Goal: Information Seeking & Learning: Learn about a topic

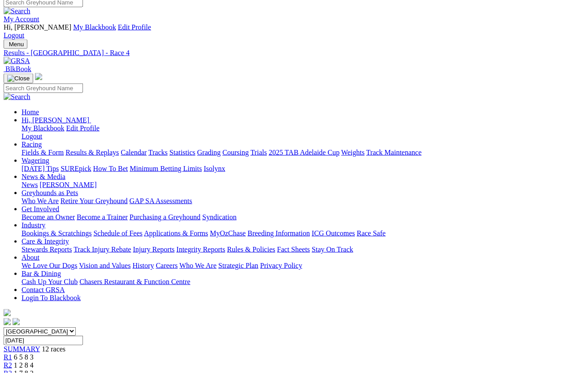
scroll to position [5, 0]
click at [33, 149] on link "Fields & Form" at bounding box center [43, 153] width 42 height 8
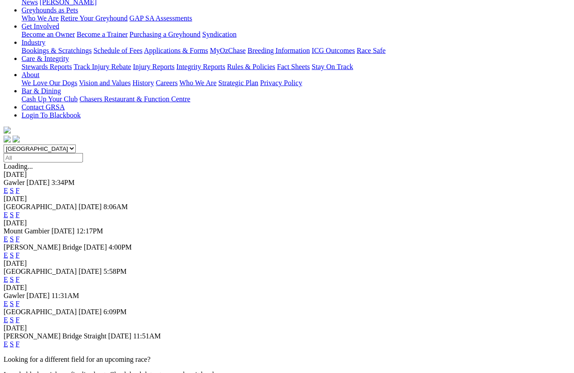
scroll to position [188, 0]
click at [20, 316] on link "F" at bounding box center [18, 320] width 4 height 8
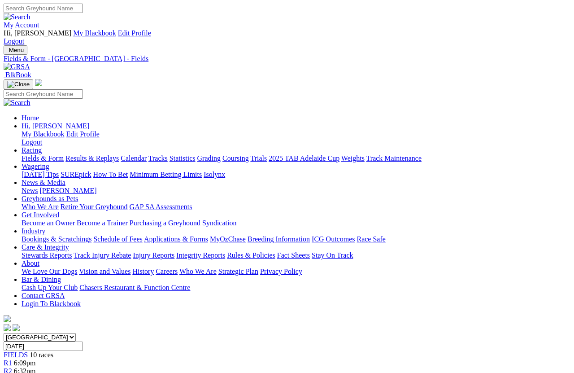
click at [35, 154] on link "Fields & Form" at bounding box center [43, 158] width 42 height 8
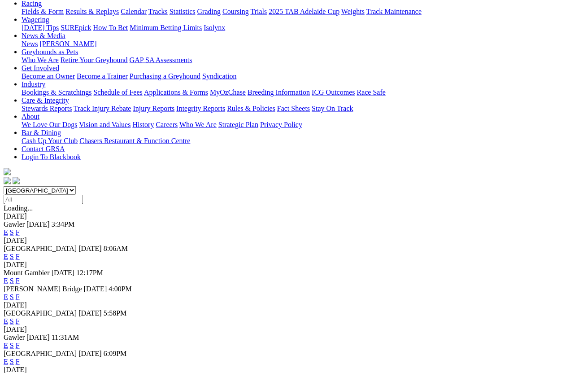
scroll to position [147, 0]
click at [20, 317] on link "F" at bounding box center [18, 321] width 4 height 8
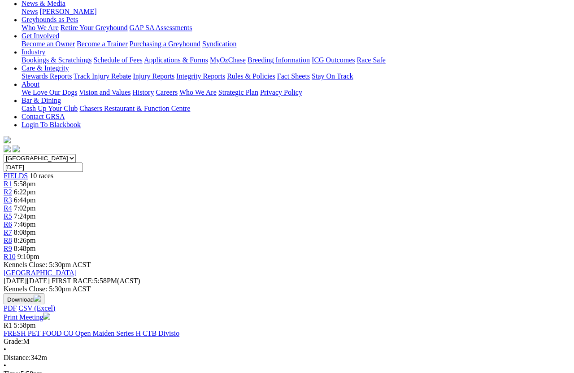
scroll to position [179, 0]
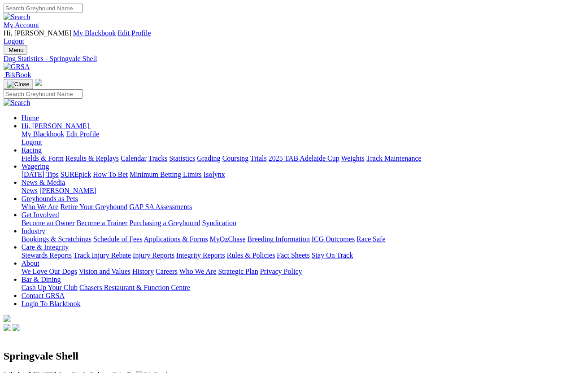
scroll to position [0, 0]
click at [32, 154] on link "Fields & Form" at bounding box center [43, 158] width 42 height 8
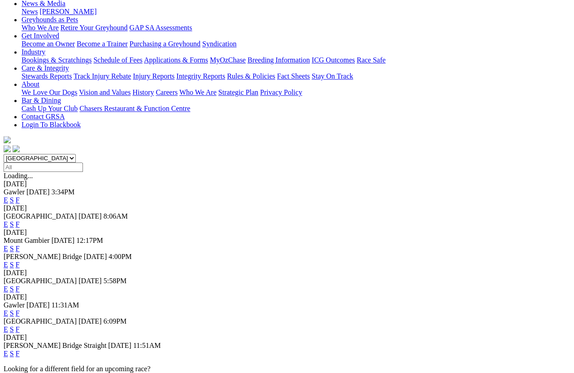
scroll to position [178, 0]
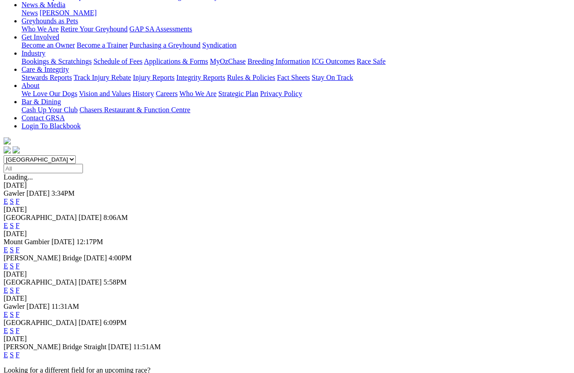
click at [20, 310] on link "F" at bounding box center [18, 314] width 4 height 8
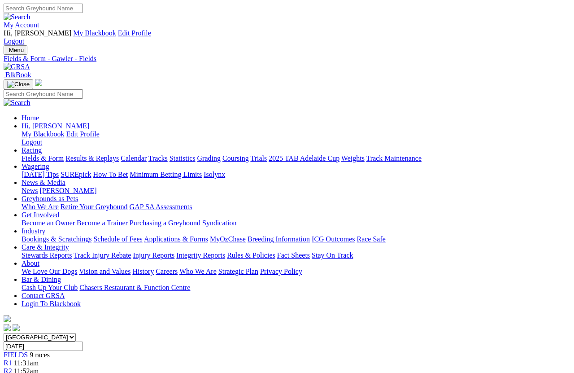
click at [31, 154] on link "Fields & Form" at bounding box center [43, 158] width 42 height 8
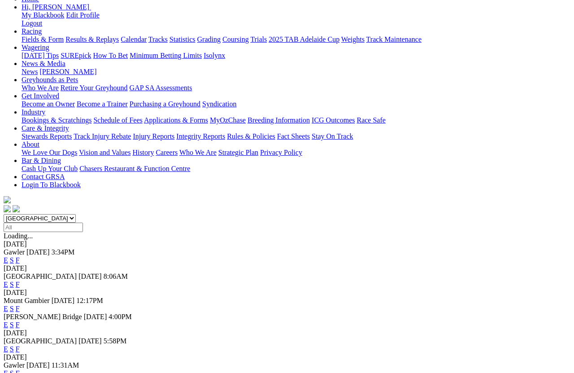
scroll to position [117, 0]
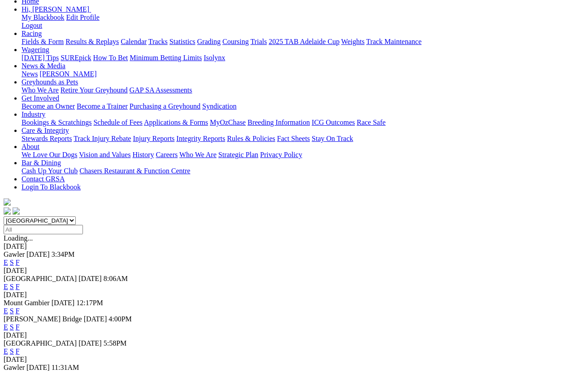
click at [8, 323] on link "E" at bounding box center [6, 327] width 4 height 8
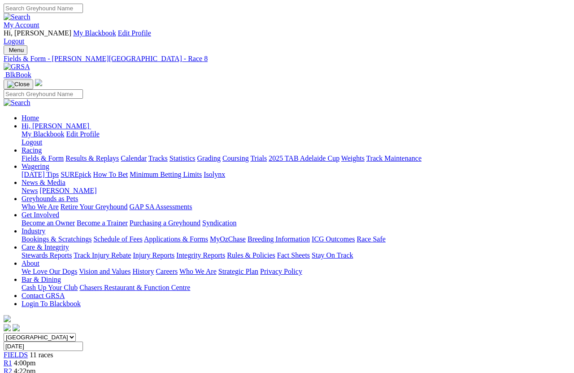
click at [12, 372] on link "R3" at bounding box center [8, 379] width 9 height 8
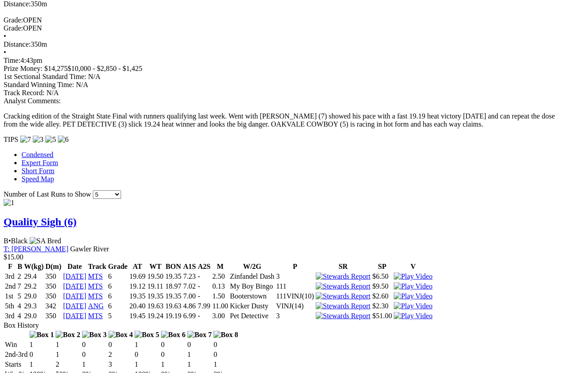
scroll to position [952, 0]
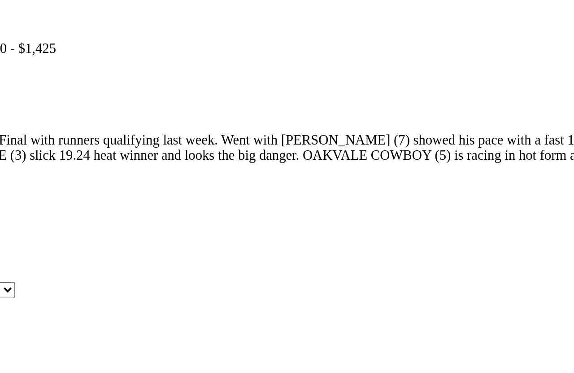
scroll to position [0, 0]
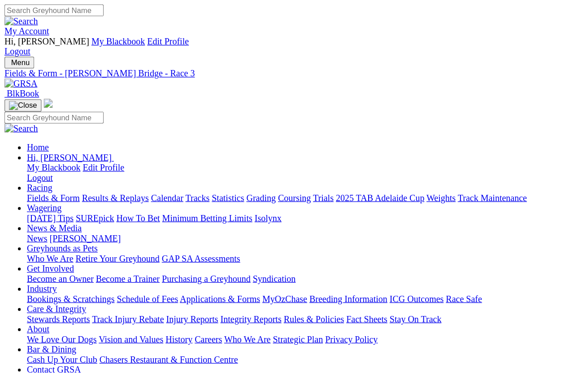
click at [26, 154] on link "Fields & Form" at bounding box center [43, 158] width 42 height 8
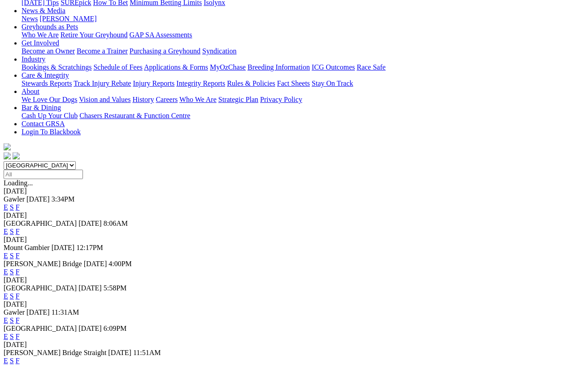
scroll to position [174, 0]
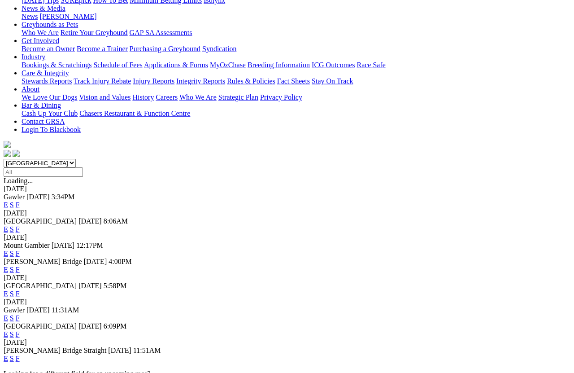
click at [20, 354] on link "F" at bounding box center [18, 358] width 4 height 8
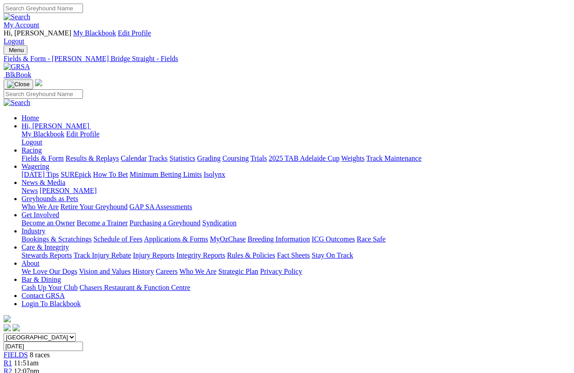
click at [28, 154] on link "Fields & Form" at bounding box center [43, 158] width 42 height 8
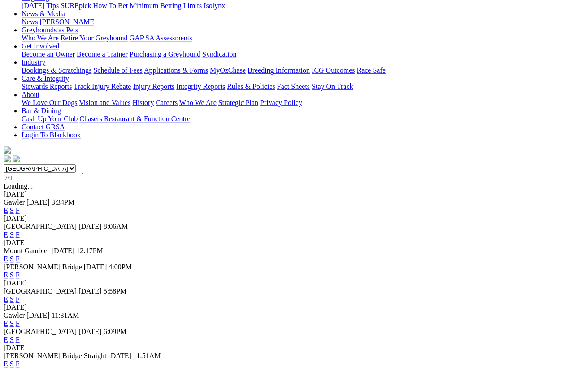
scroll to position [169, 0]
click at [20, 319] on link "F" at bounding box center [18, 323] width 4 height 8
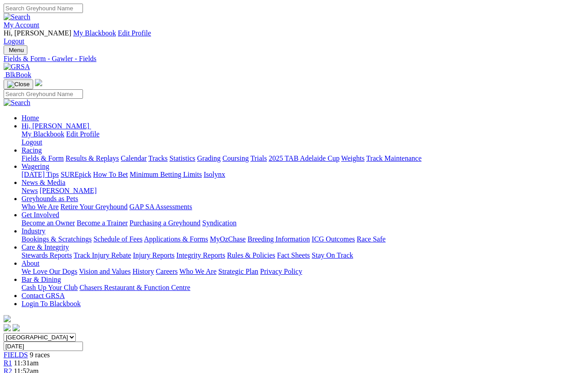
scroll to position [6, 0]
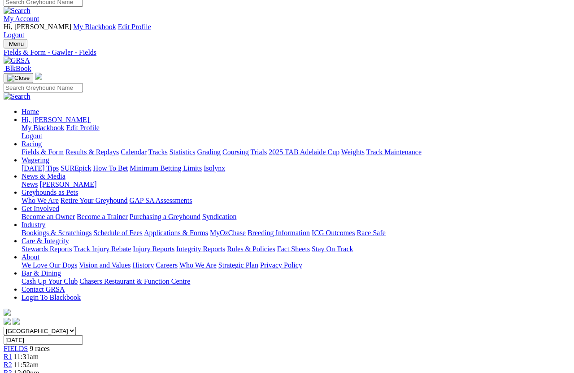
click at [196, 148] on link "Statistics" at bounding box center [183, 152] width 26 height 8
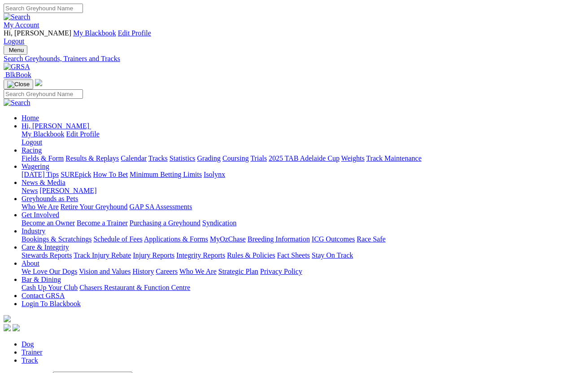
scroll to position [6, 0]
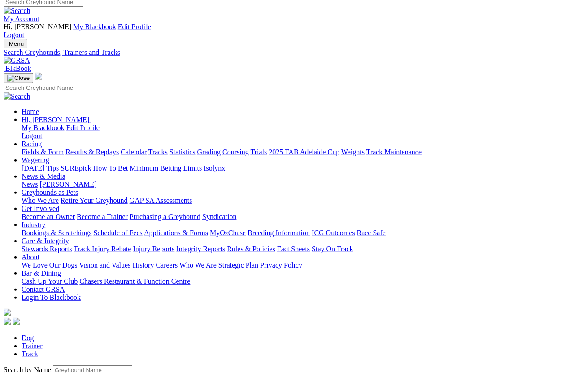
click at [53, 365] on input "Search by Greyhound name" at bounding box center [92, 369] width 79 height 9
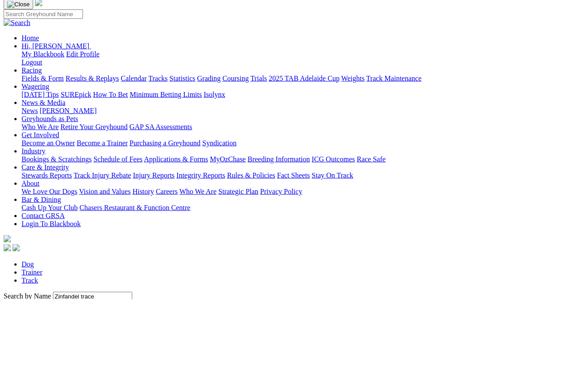
scroll to position [80, 0]
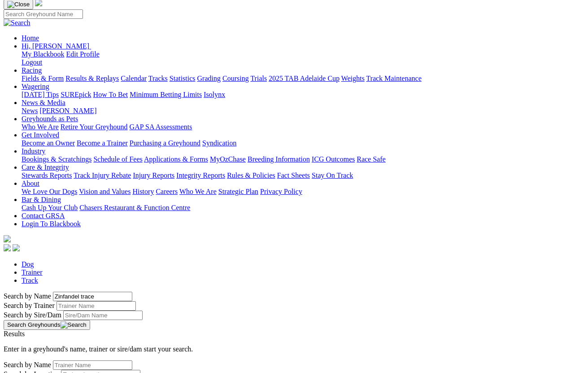
type input "Zinfandel trace"
click at [90, 320] on button "Search Greyhounds" at bounding box center [47, 325] width 87 height 10
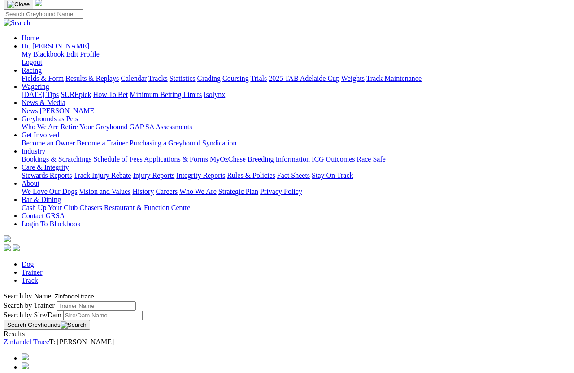
click at [49, 338] on link "Zinfandel Trace" at bounding box center [27, 342] width 46 height 8
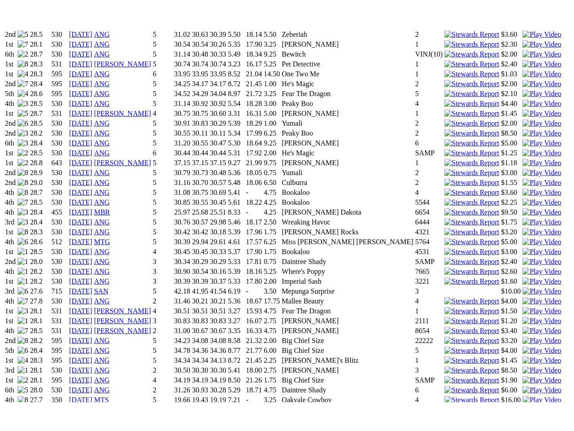
scroll to position [867, 0]
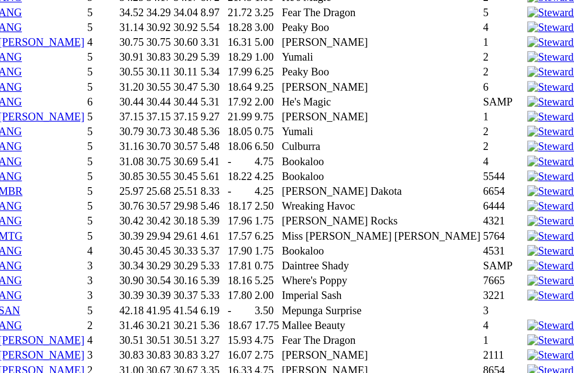
click at [523, 362] on img at bounding box center [542, 366] width 39 height 8
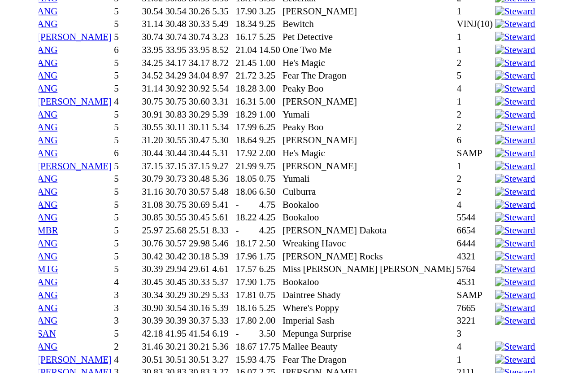
scroll to position [0, 0]
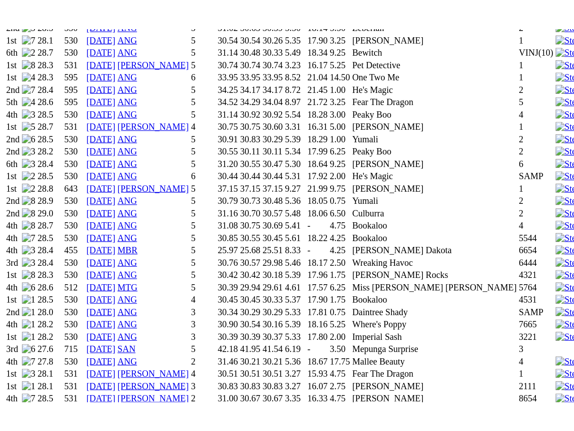
scroll to position [863, 0]
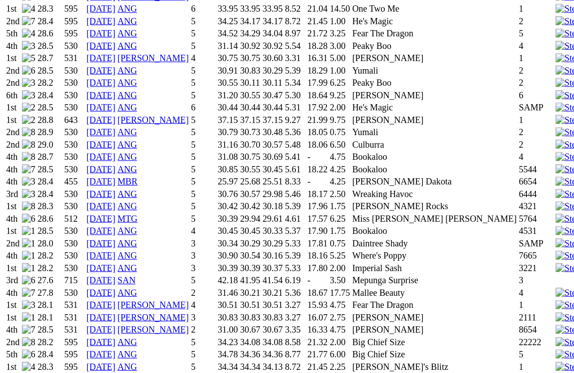
click at [523, 347] on img at bounding box center [542, 351] width 39 height 8
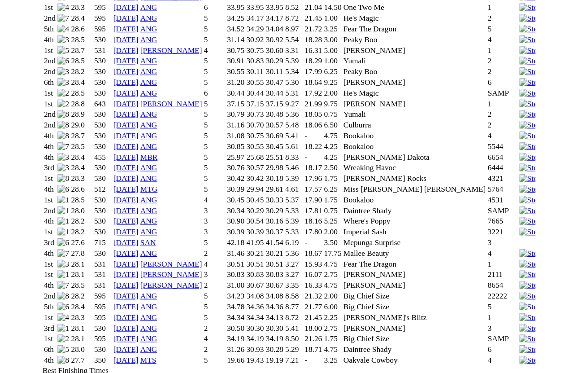
scroll to position [0, 0]
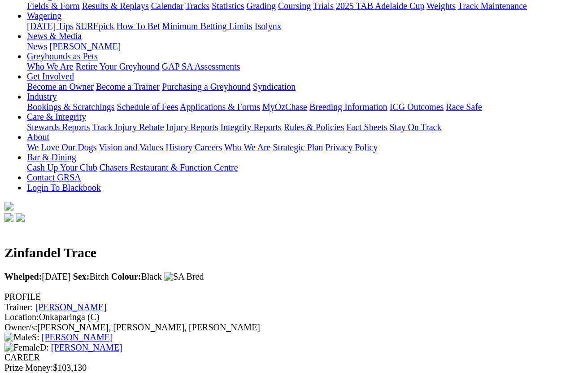
scroll to position [108, 0]
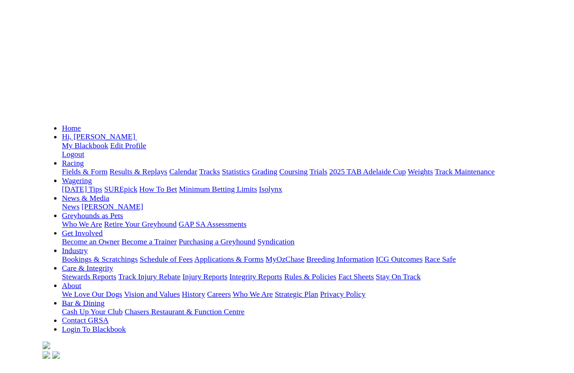
scroll to position [0, 0]
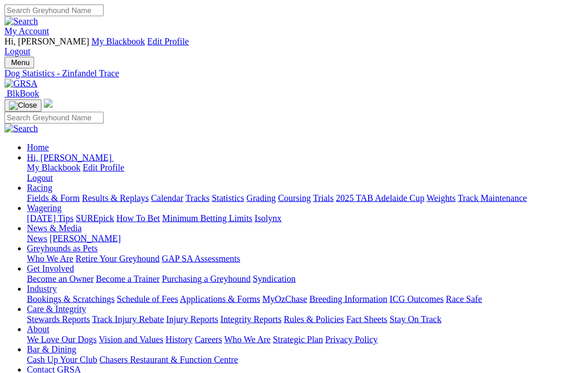
click at [45, 154] on link "Fields & Form" at bounding box center [43, 158] width 42 height 8
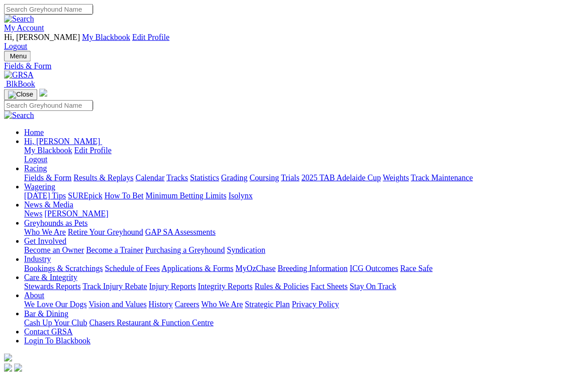
scroll to position [6, 0]
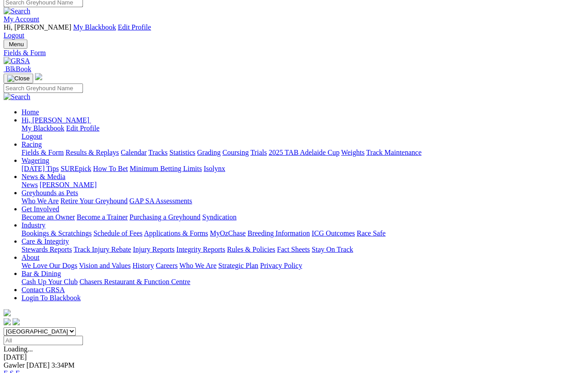
click at [76, 327] on select "South Australia New South Wales Northern Territory Queensland Tasmania Victoria…" at bounding box center [40, 331] width 72 height 9
select select "VIC"
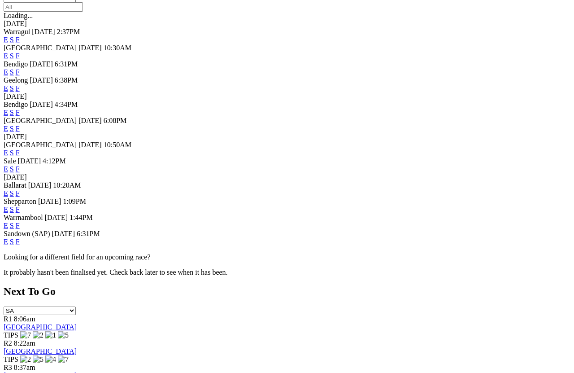
scroll to position [339, 0]
click at [20, 246] on link "F" at bounding box center [18, 242] width 4 height 8
